Goal: Task Accomplishment & Management: Manage account settings

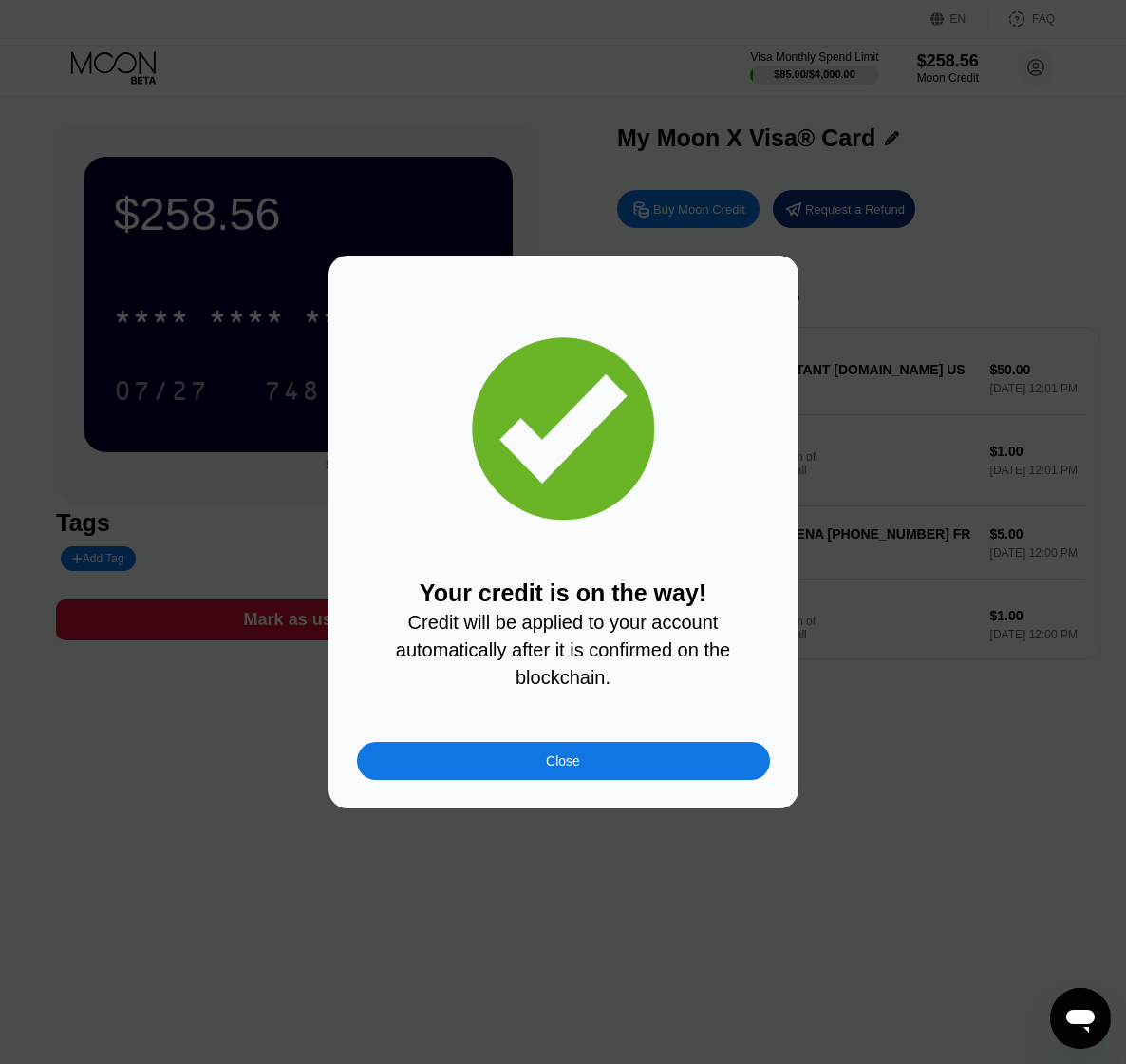
click at [569, 769] on div "Close" at bounding box center [563, 761] width 34 height 15
